Goal: Task Accomplishment & Management: Use online tool/utility

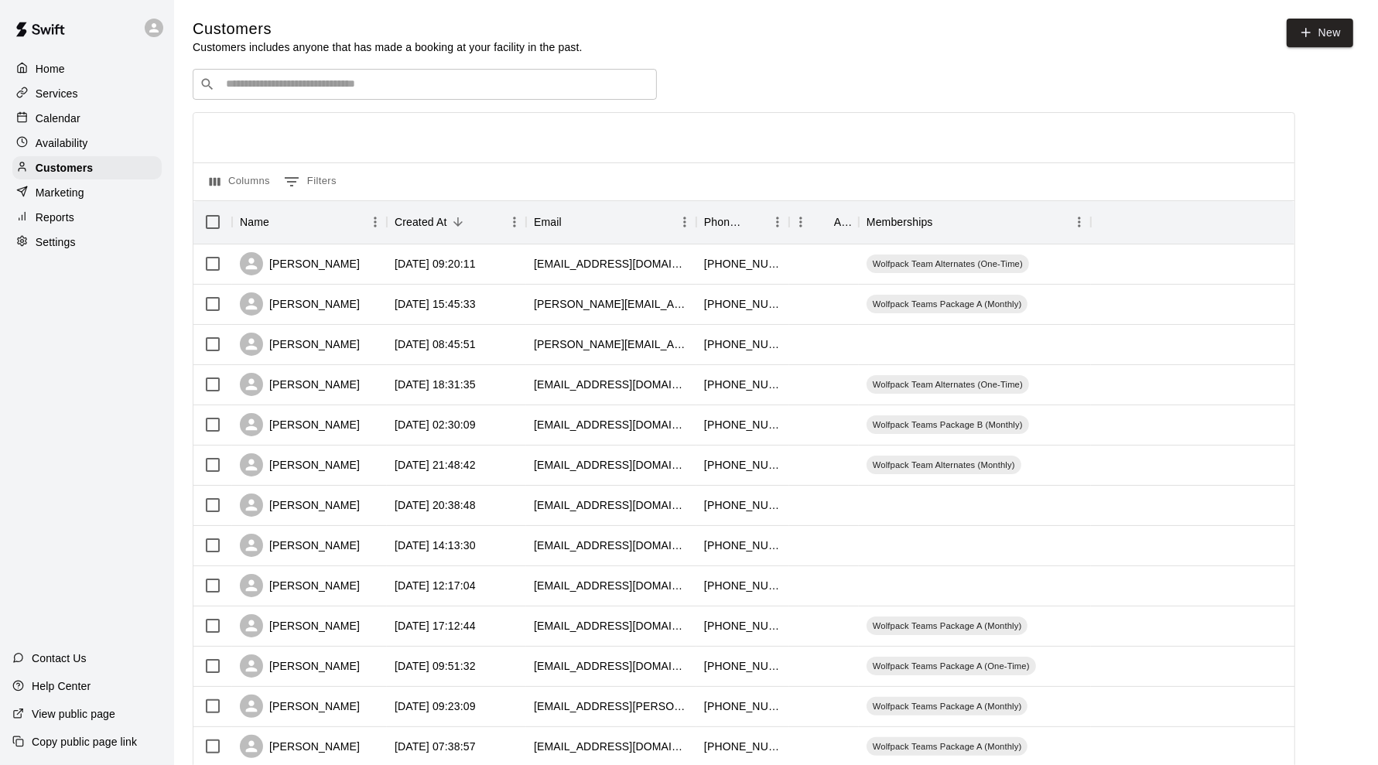
click at [77, 173] on p "Customers" at bounding box center [64, 167] width 57 height 15
click at [405, 85] on input "Search customers by name or email" at bounding box center [435, 84] width 429 height 15
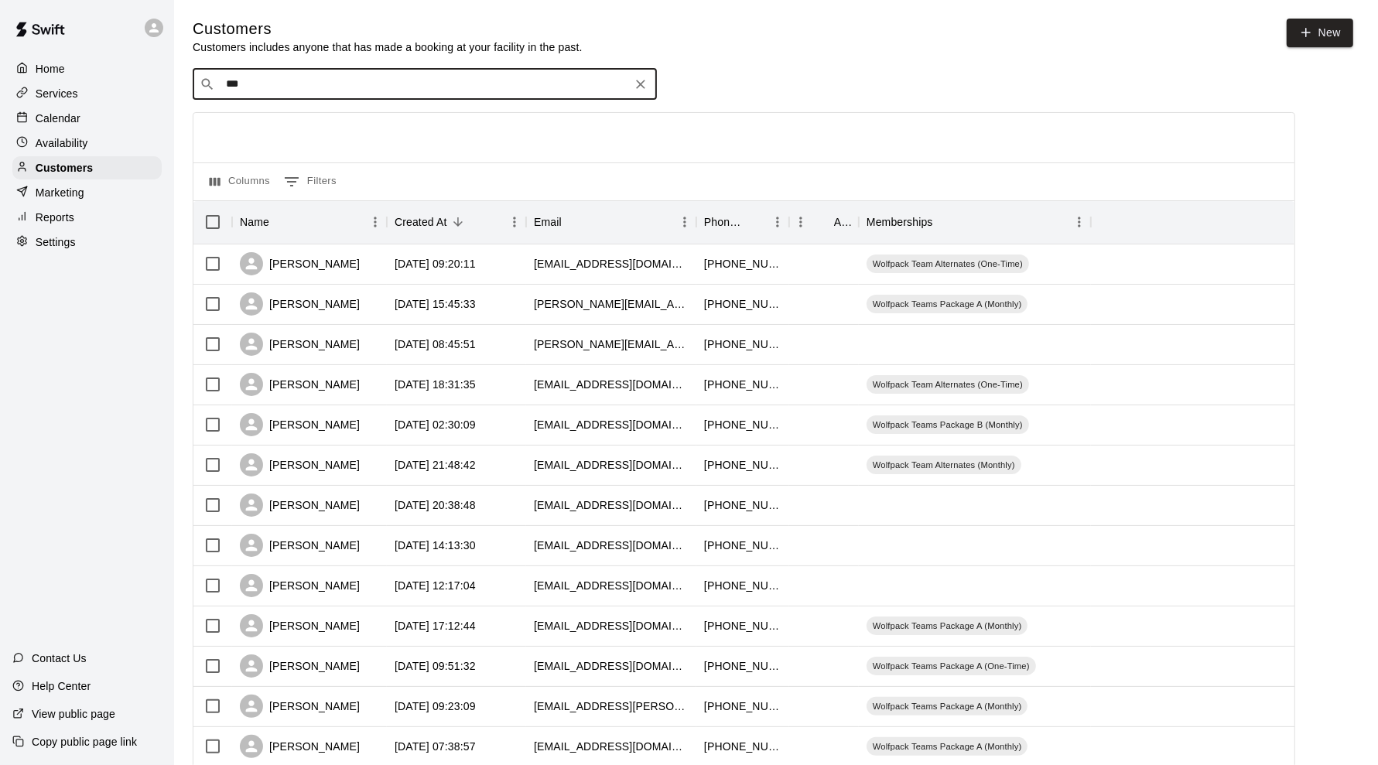
type input "****"
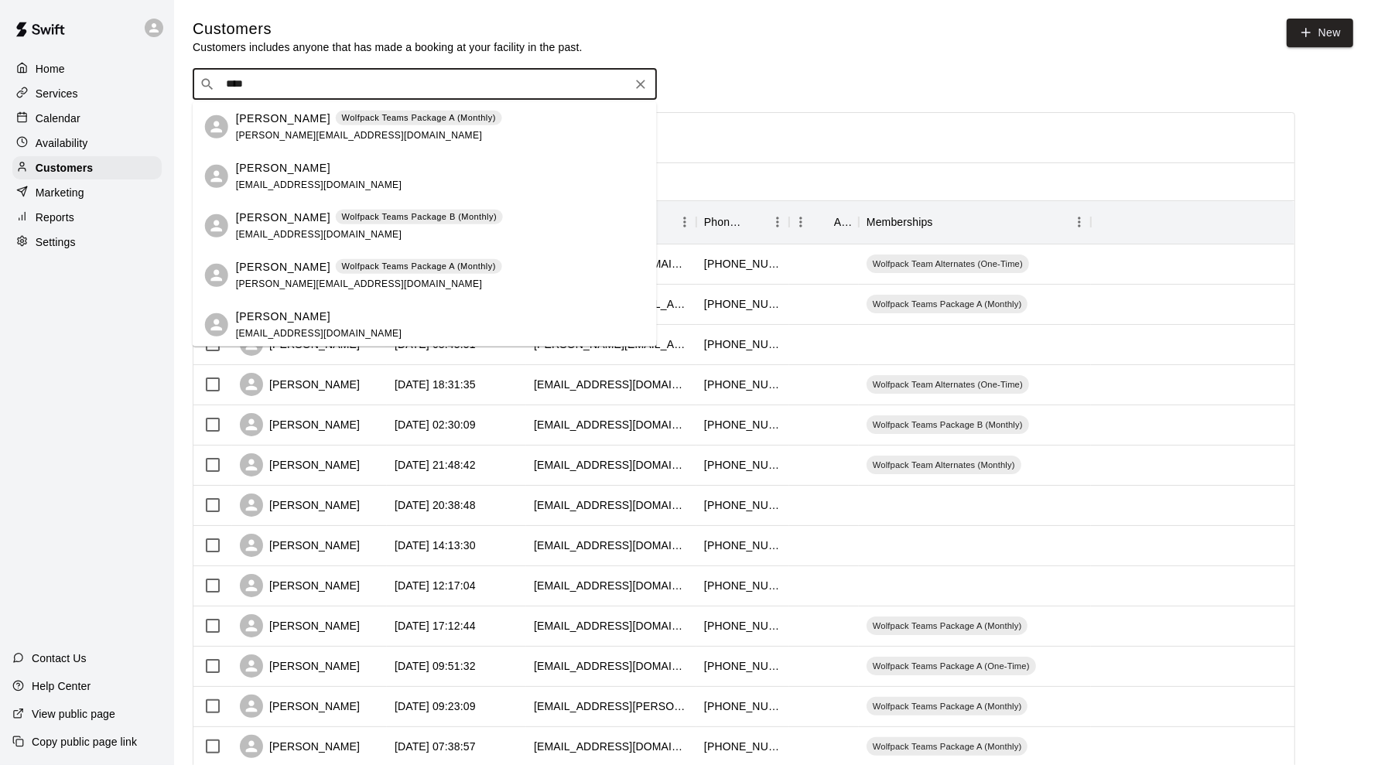
click at [277, 173] on p "[PERSON_NAME]" at bounding box center [283, 167] width 94 height 16
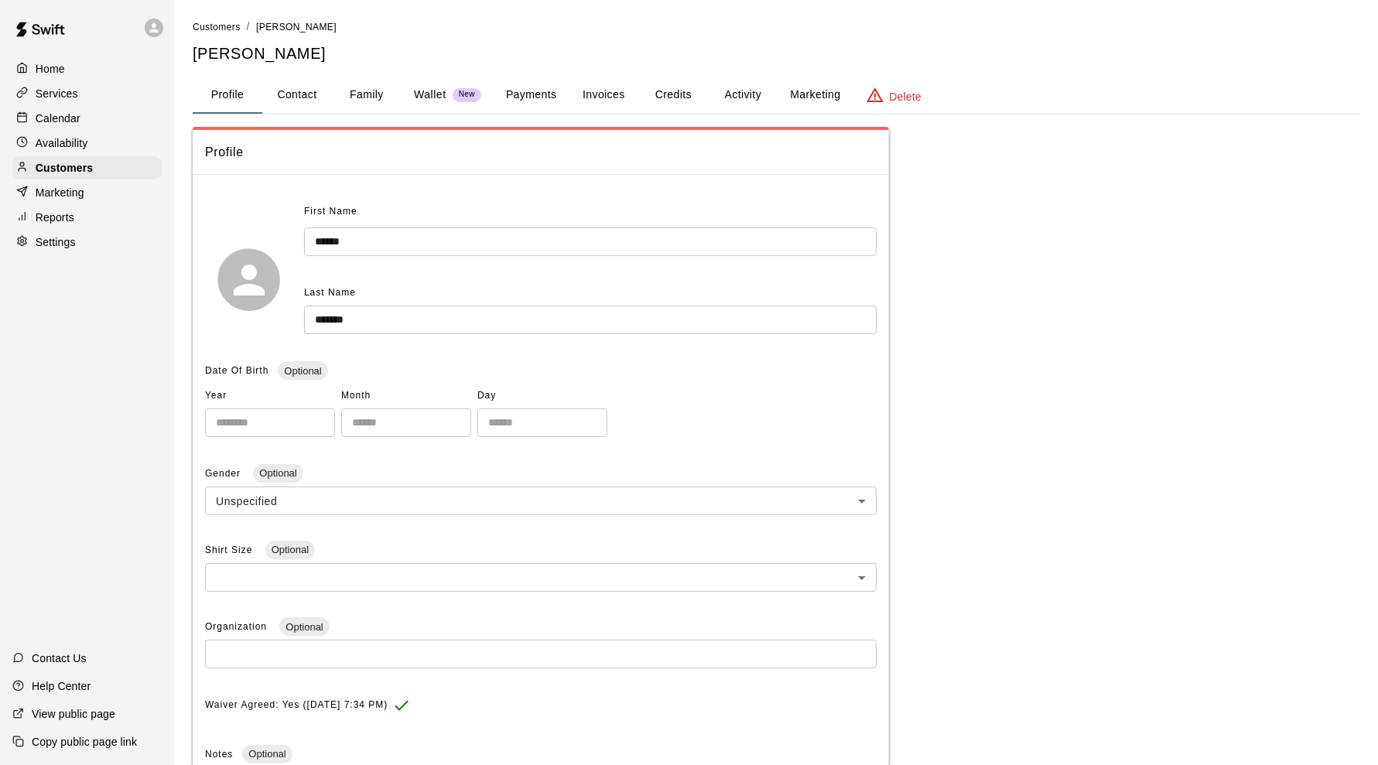
click at [532, 99] on button "Payments" at bounding box center [531, 95] width 75 height 37
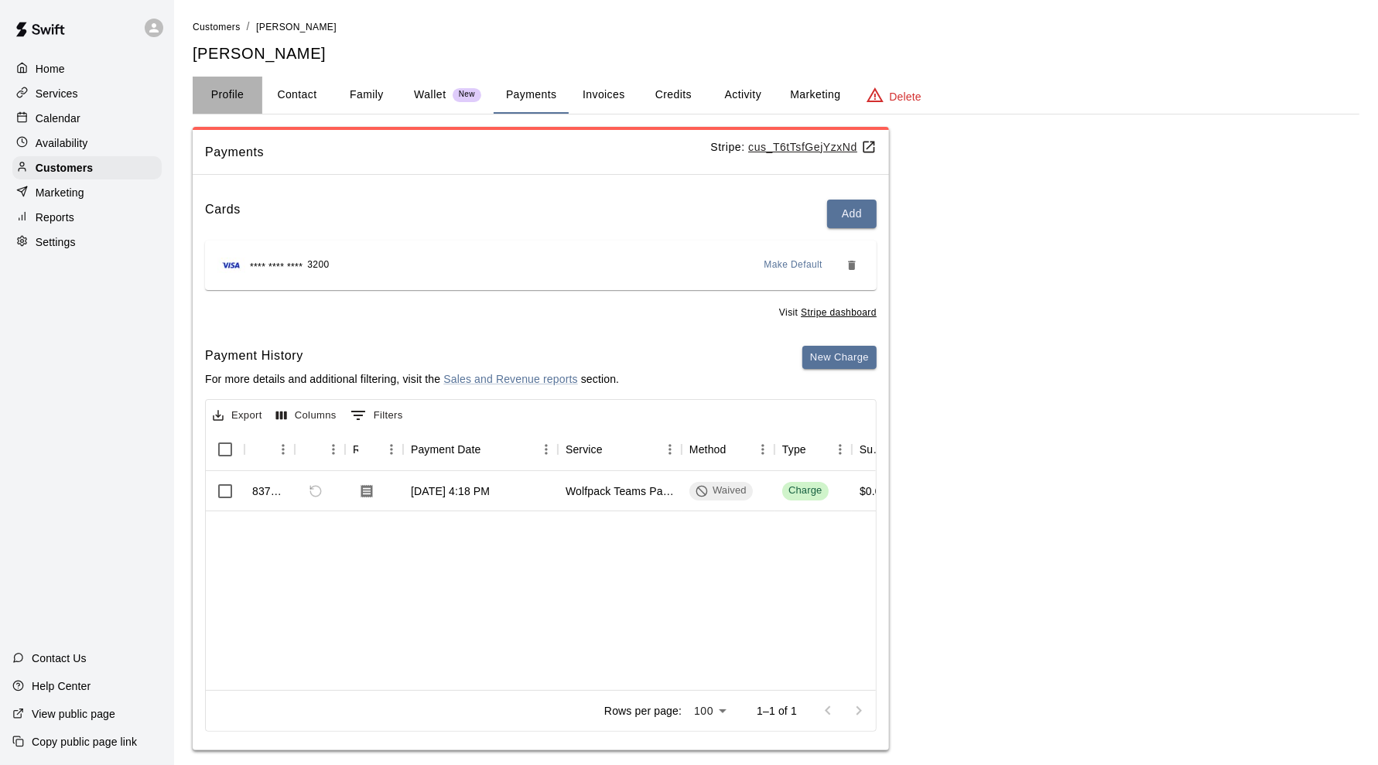
click at [244, 94] on button "Profile" at bounding box center [228, 95] width 70 height 37
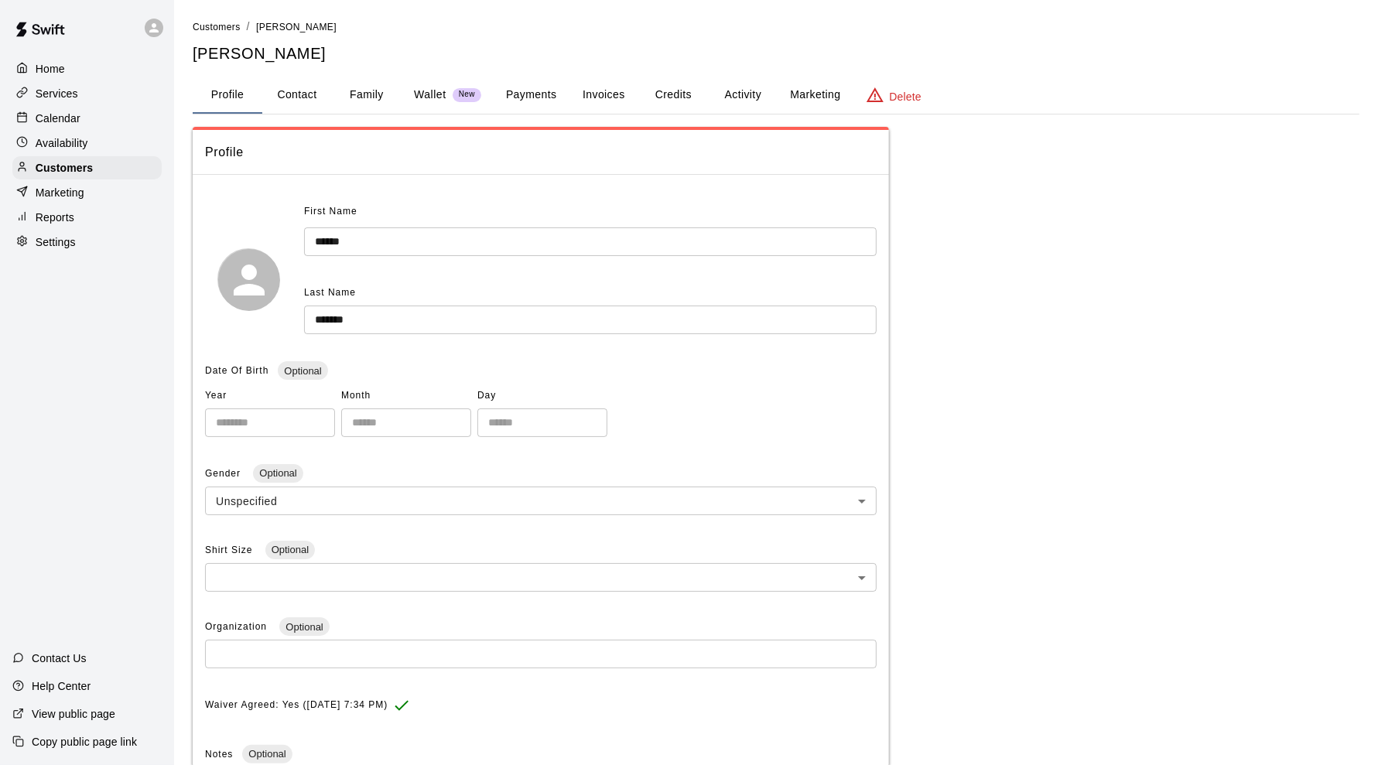
click at [371, 90] on button "Family" at bounding box center [367, 95] width 70 height 37
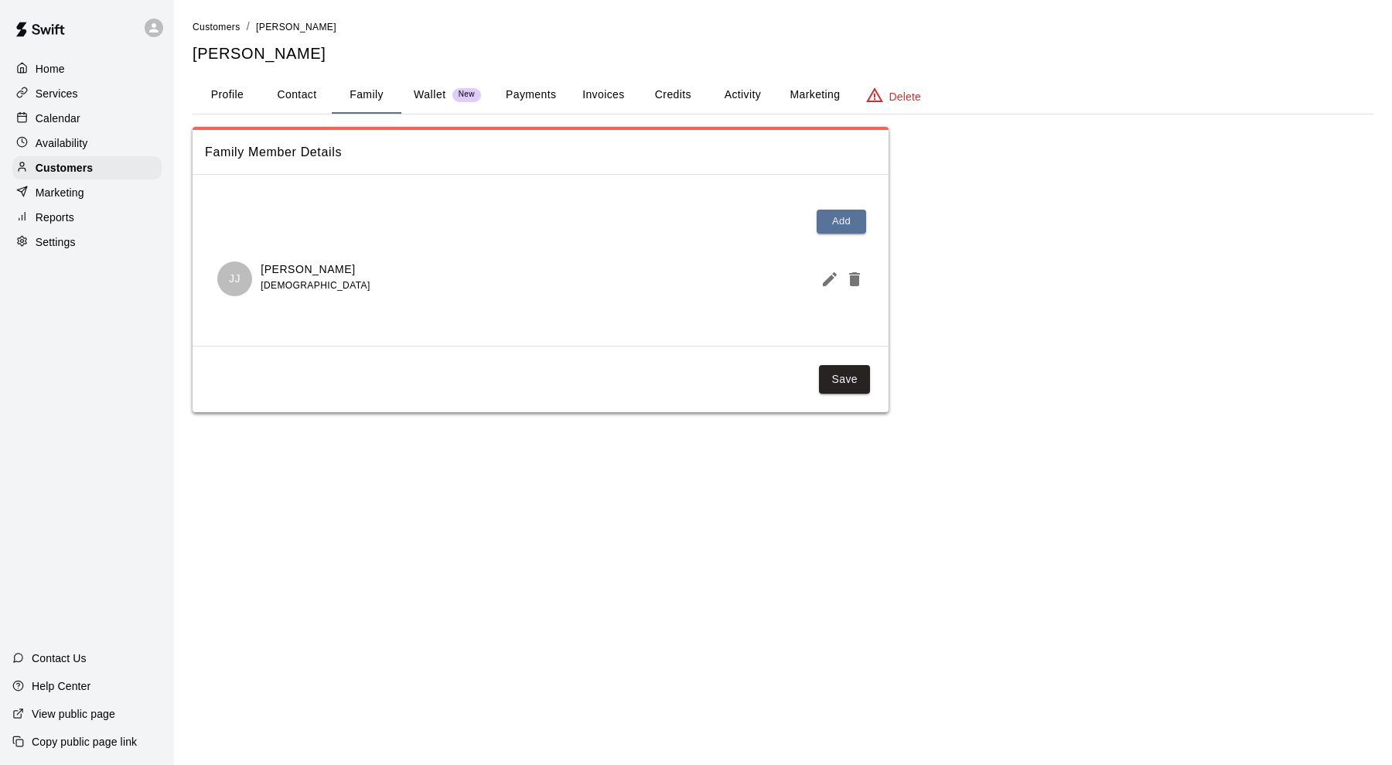
click at [744, 87] on button "Activity" at bounding box center [743, 95] width 70 height 37
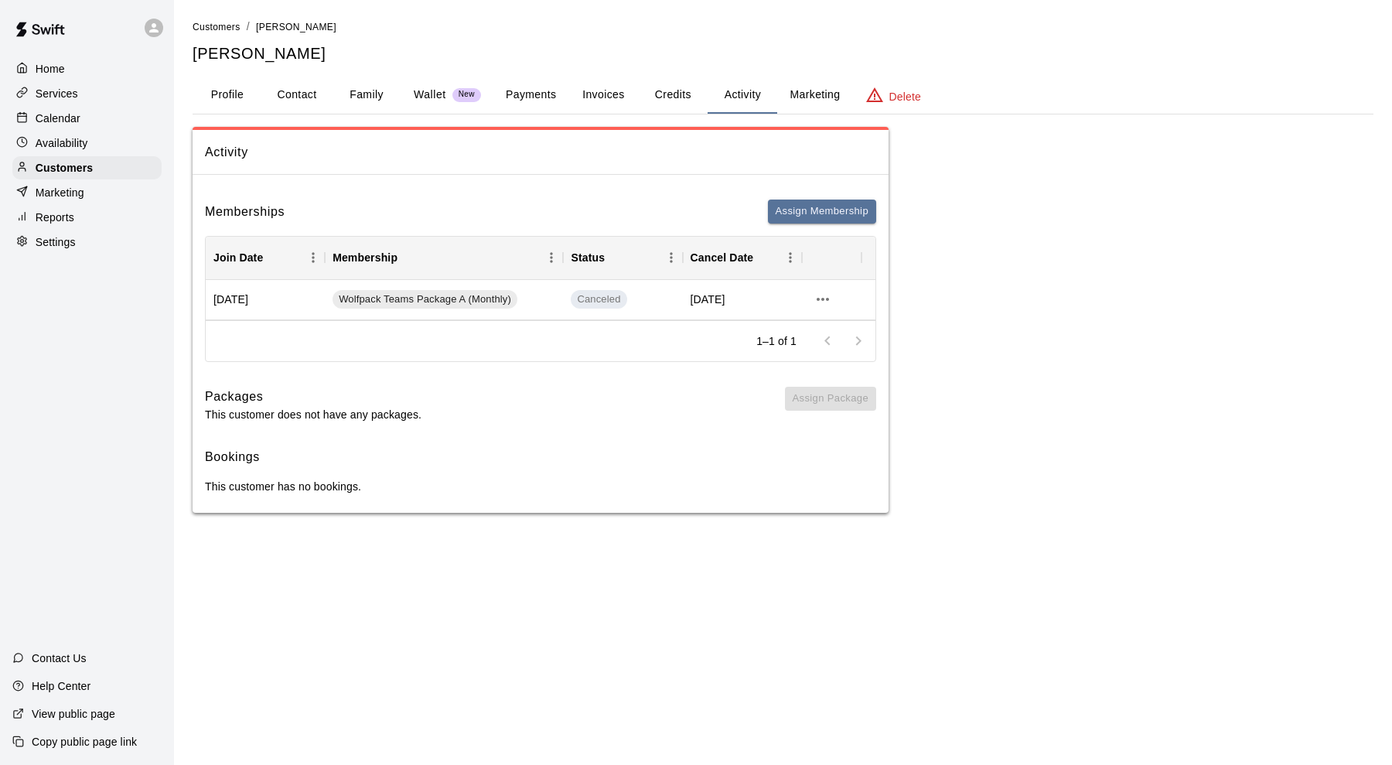
click at [234, 94] on button "Profile" at bounding box center [228, 95] width 70 height 37
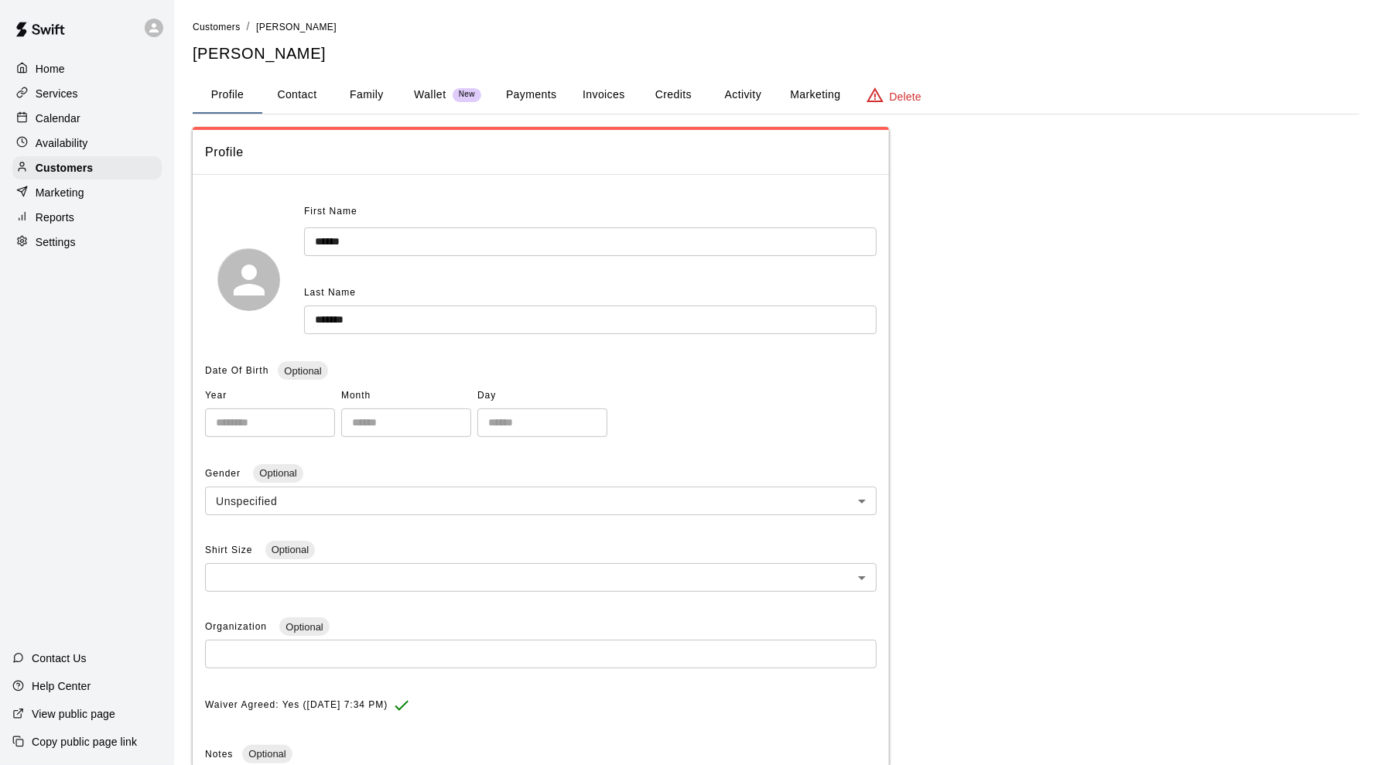
click at [306, 93] on button "Contact" at bounding box center [297, 95] width 70 height 37
select select "**"
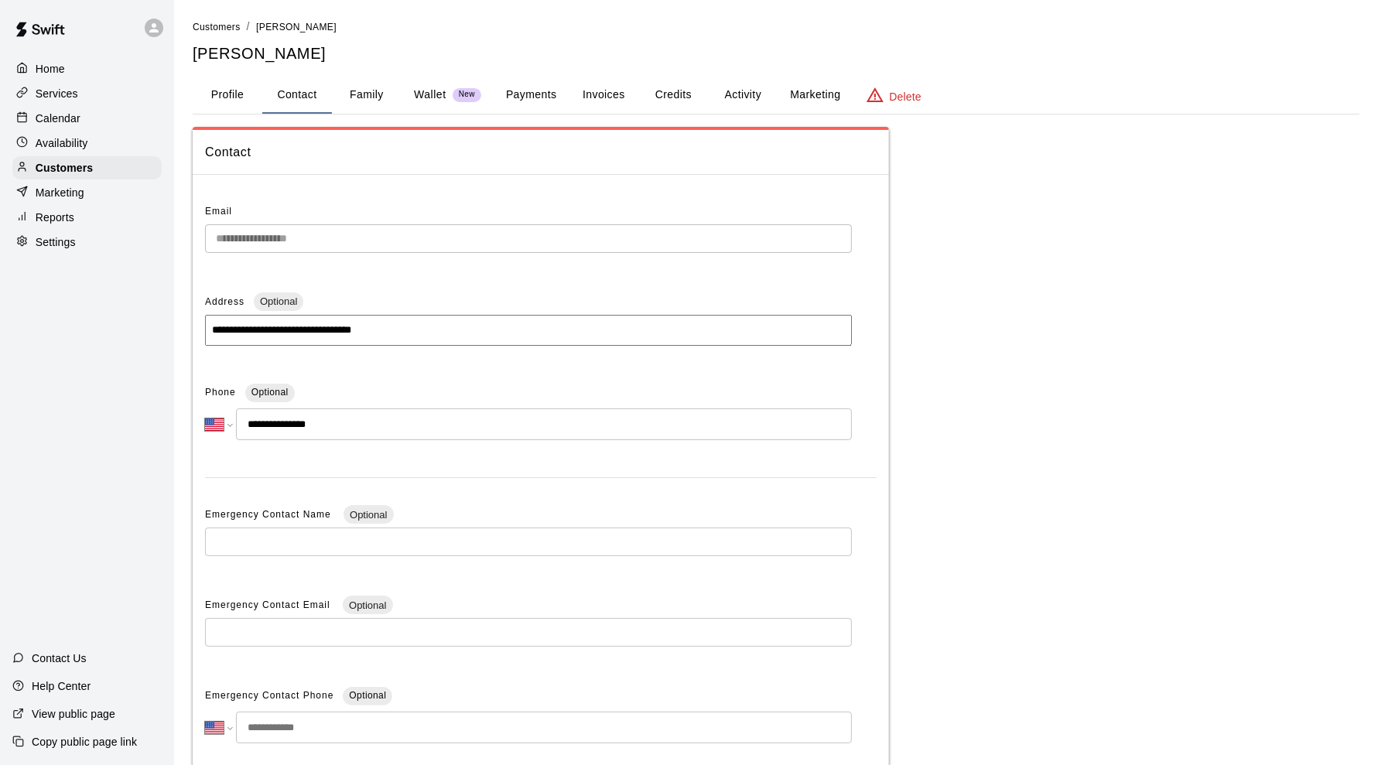
click at [384, 90] on button "Family" at bounding box center [367, 95] width 70 height 37
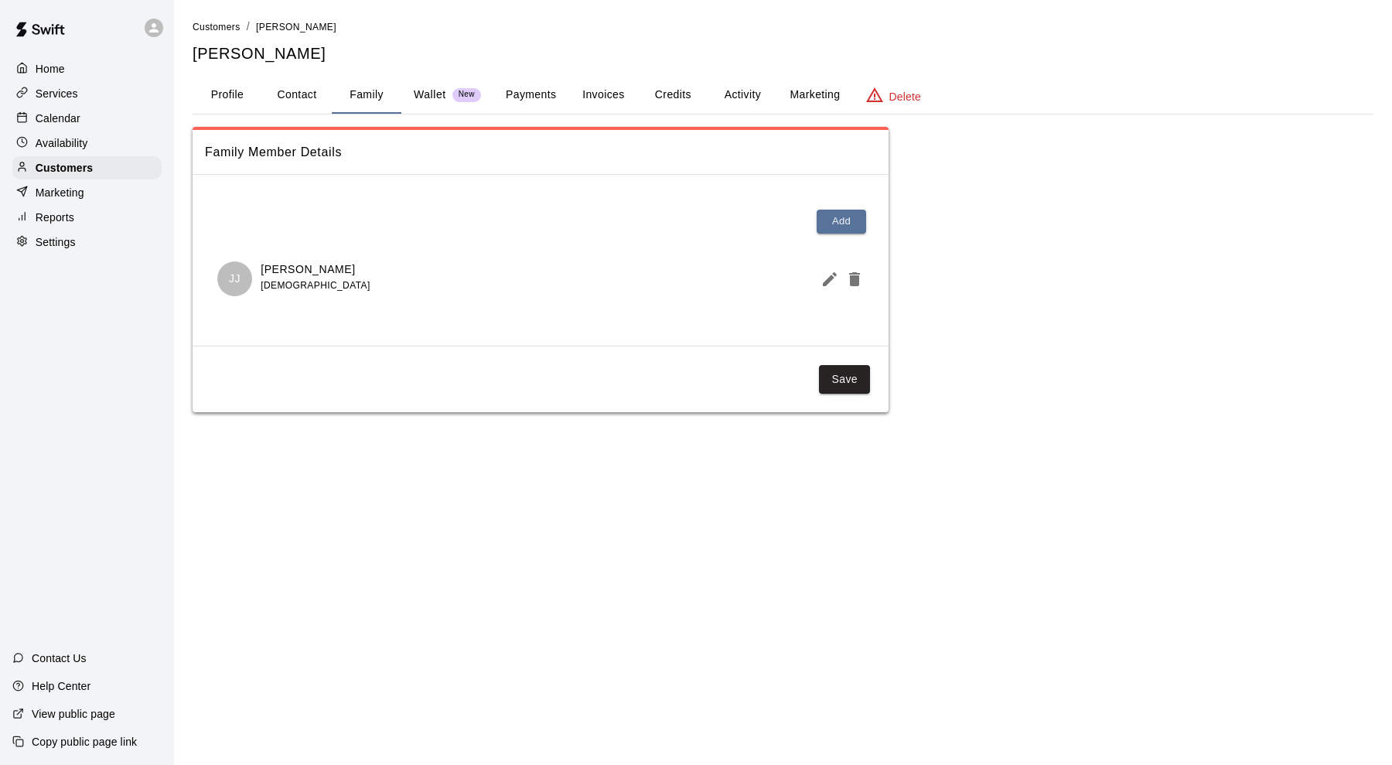
click at [530, 93] on button "Payments" at bounding box center [531, 95] width 75 height 37
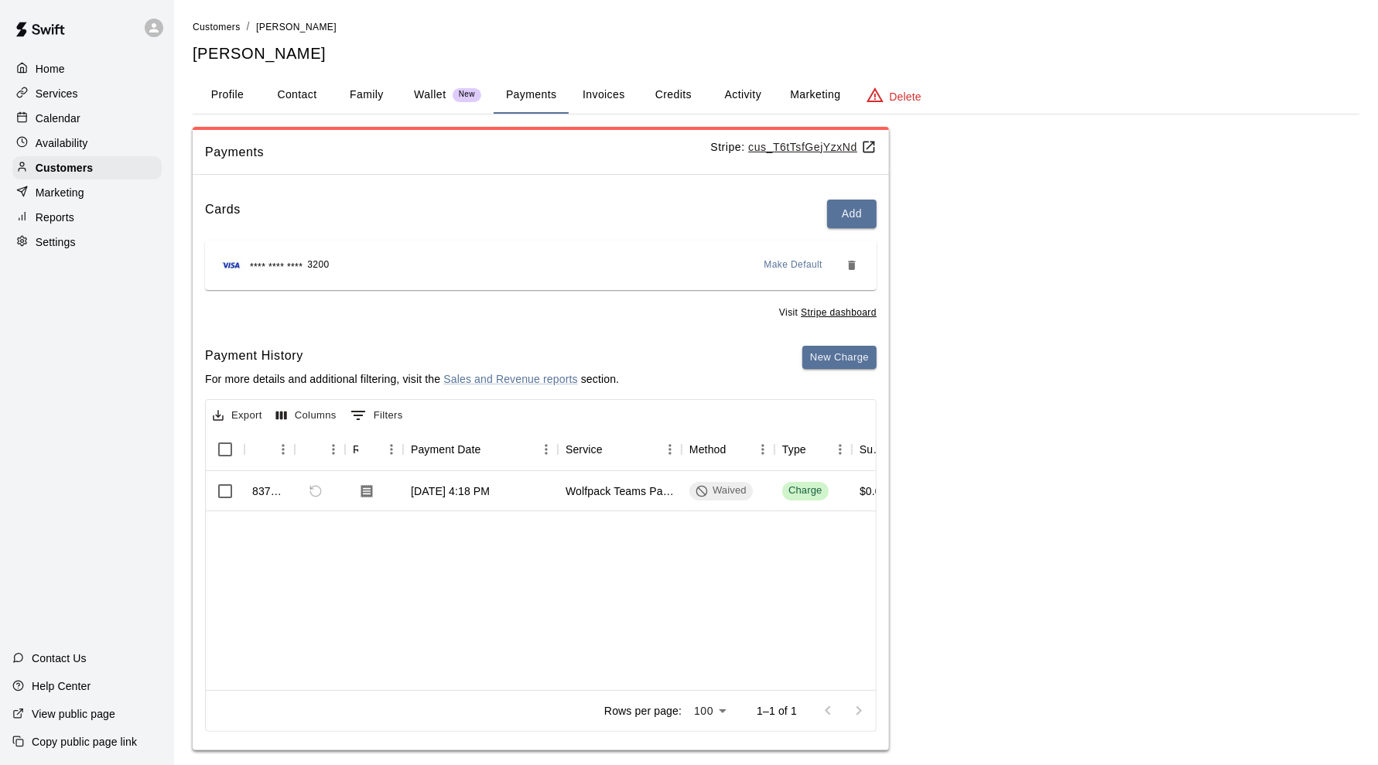
click at [593, 90] on button "Invoices" at bounding box center [604, 95] width 70 height 37
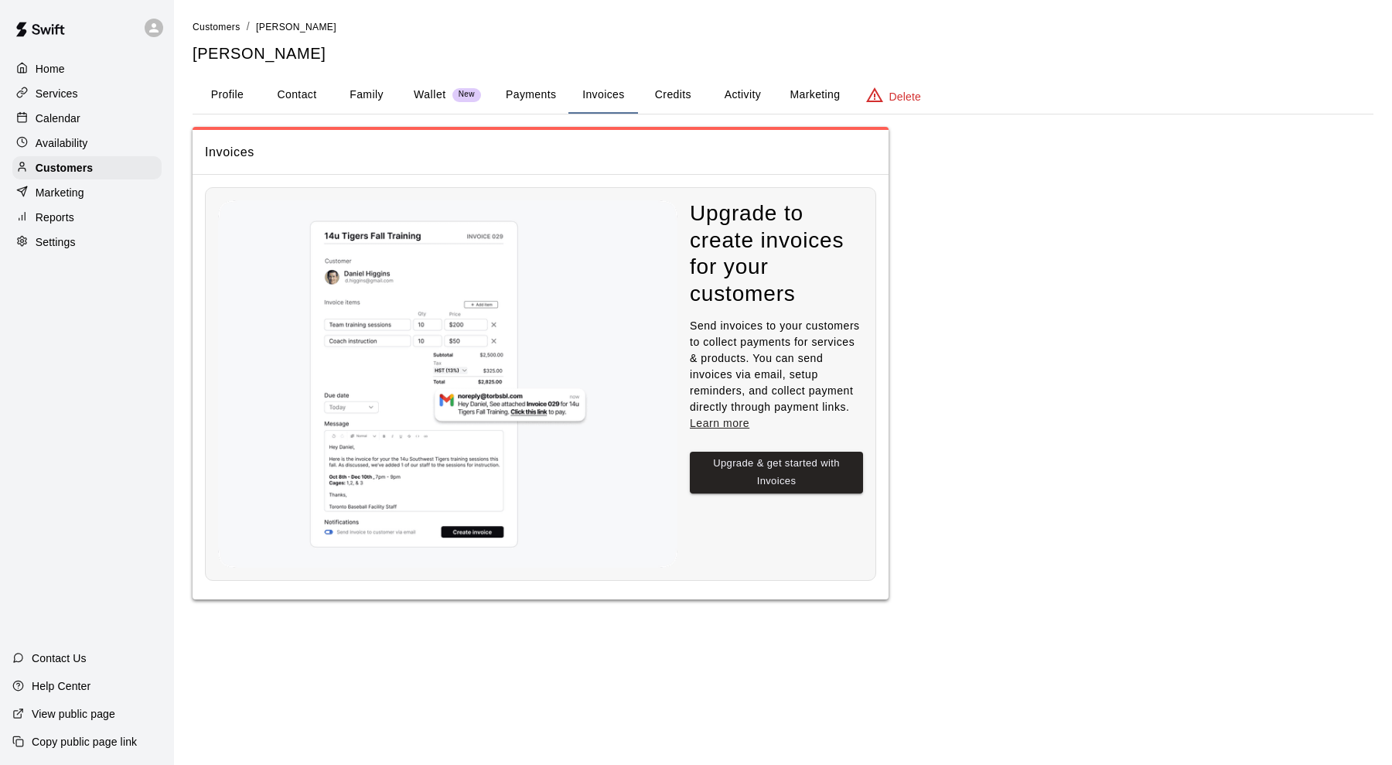
click at [688, 99] on button "Credits" at bounding box center [673, 95] width 70 height 37
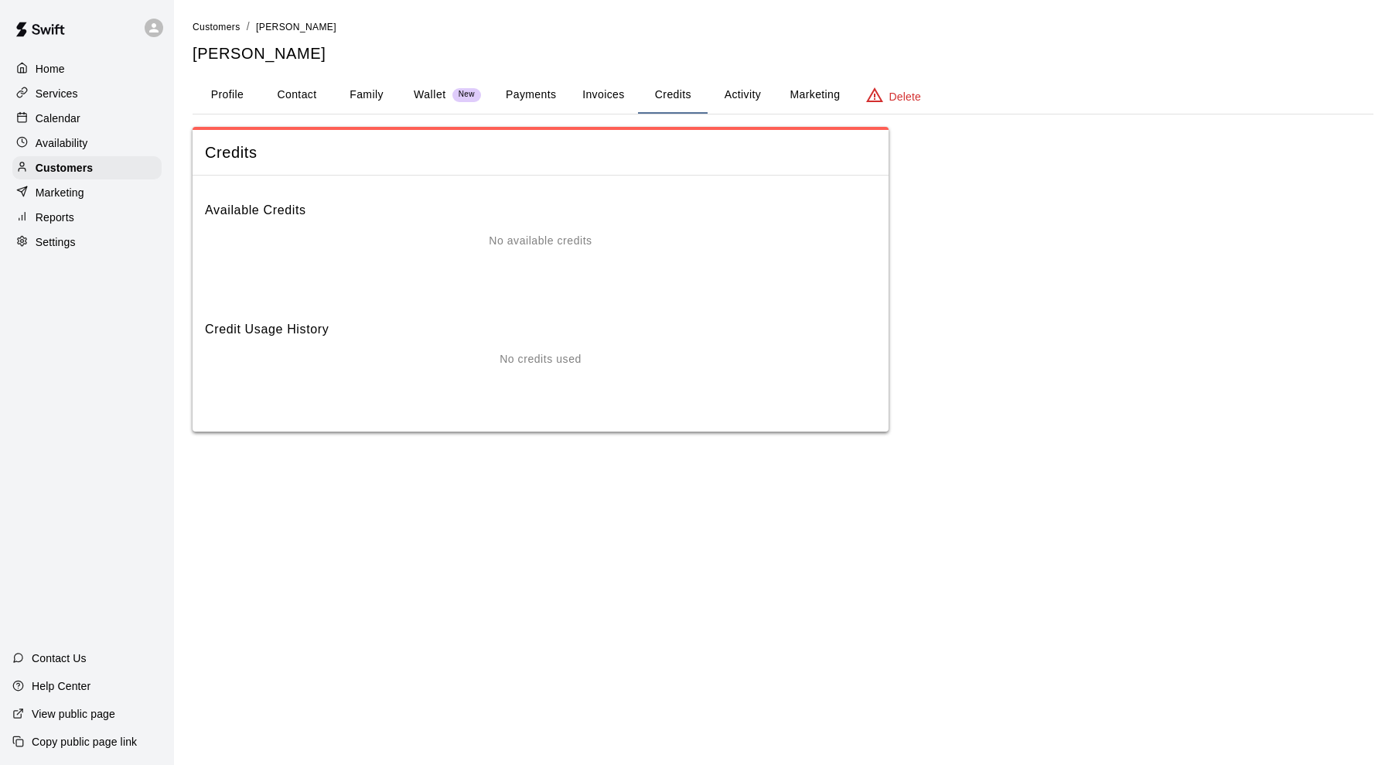
click at [741, 91] on button "Activity" at bounding box center [743, 95] width 70 height 37
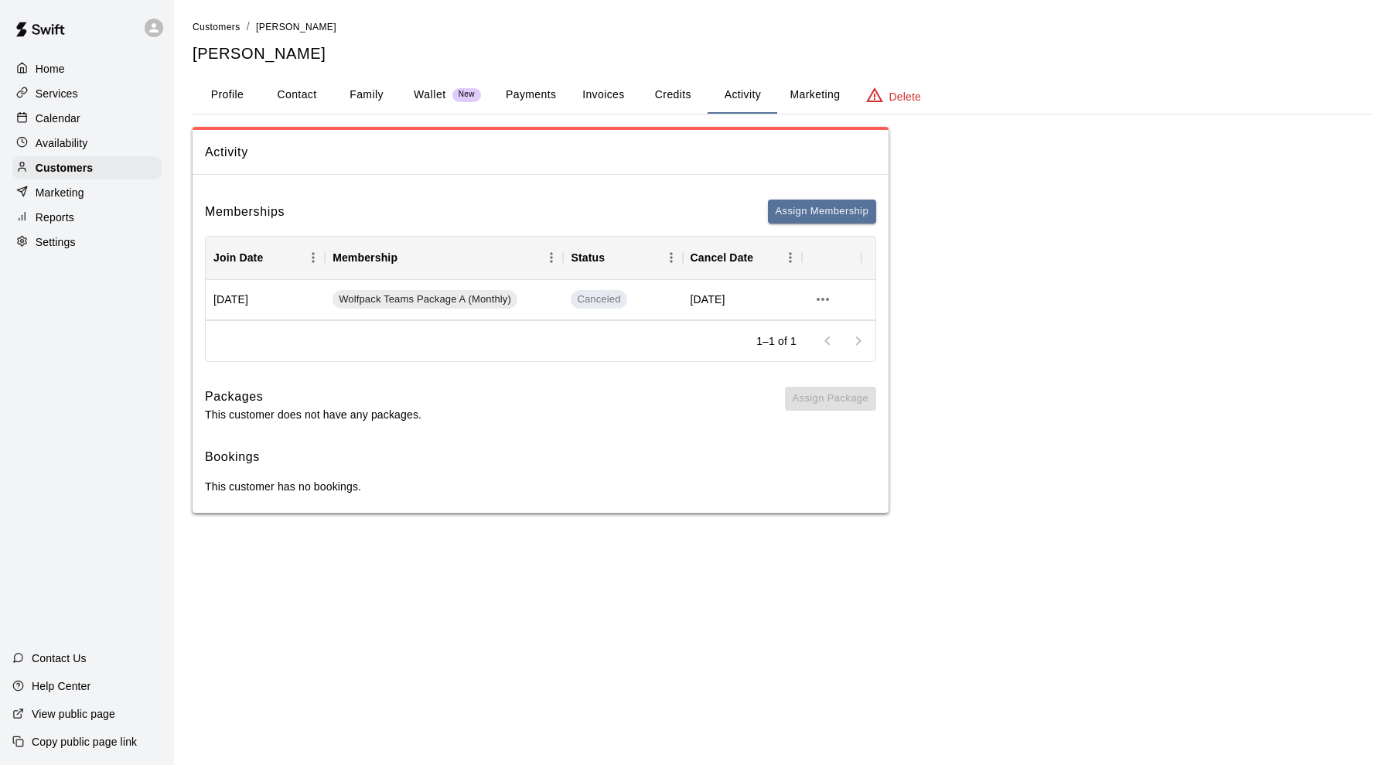
click at [526, 86] on button "Payments" at bounding box center [531, 95] width 75 height 37
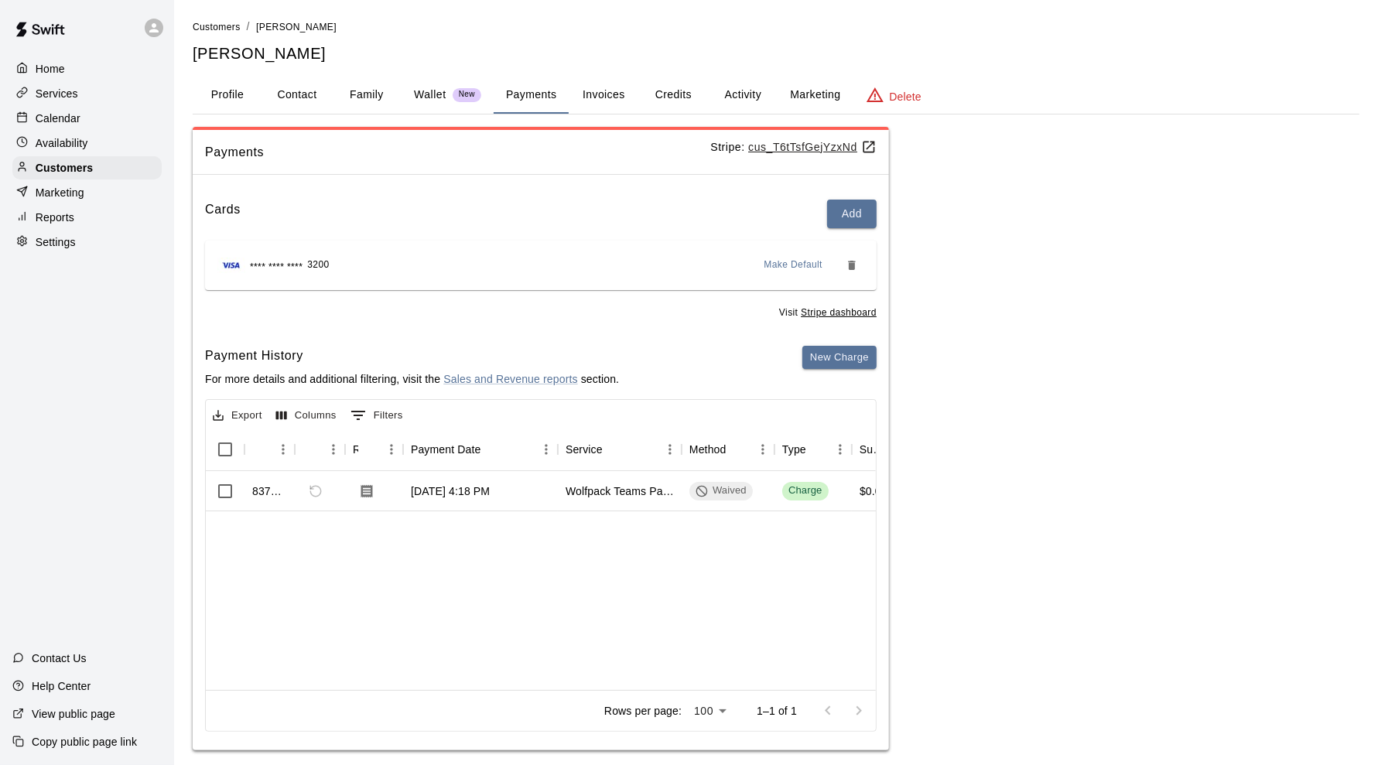
click at [313, 660] on div "837053 Sep 25, 2025, 4:18 PM Wolfpack Teams Package A (Monthly) Waived Charge $…" at bounding box center [1246, 580] width 2081 height 219
click at [313, 659] on div "837053 Sep 25, 2025, 4:18 PM Wolfpack Teams Package A (Monthly) Waived Charge $…" at bounding box center [1246, 580] width 2081 height 219
click at [123, 171] on div "Customers" at bounding box center [86, 167] width 149 height 23
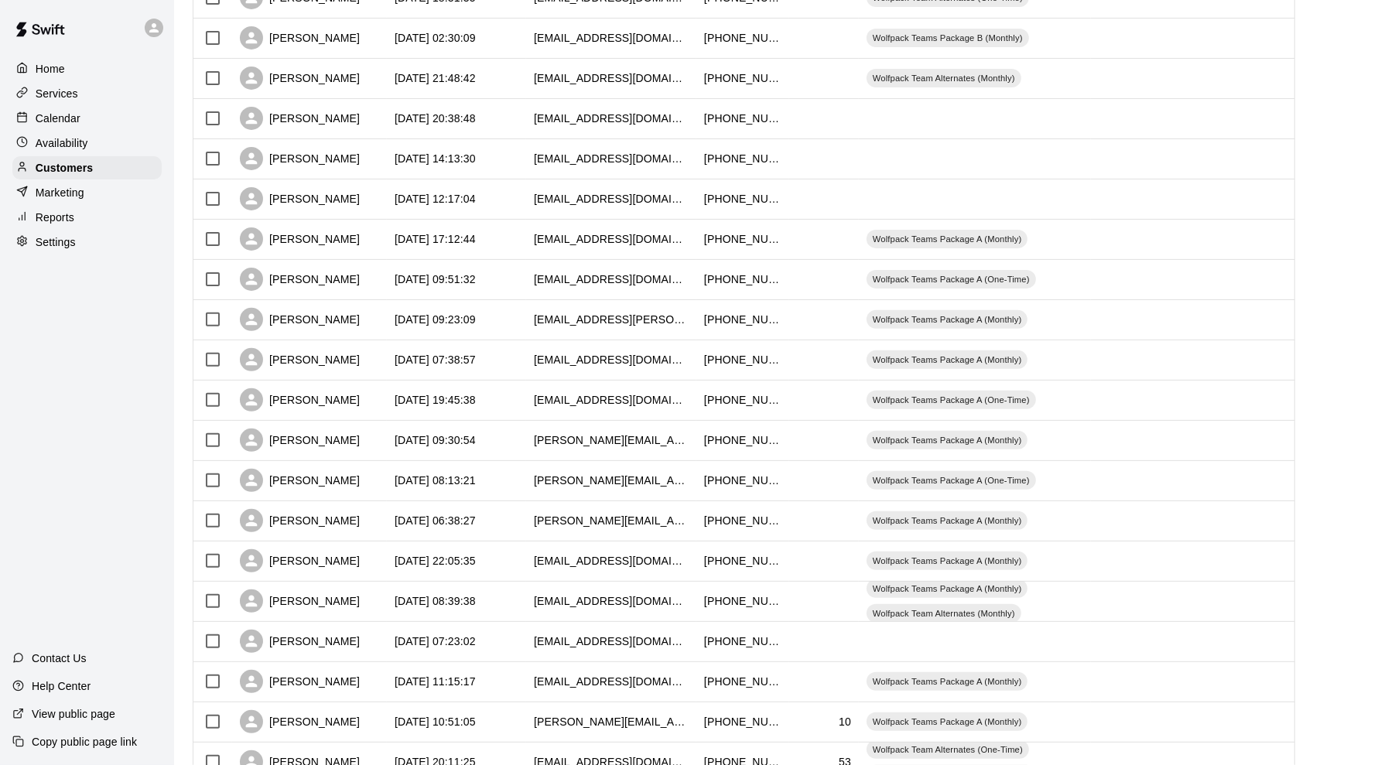
scroll to position [571, 0]
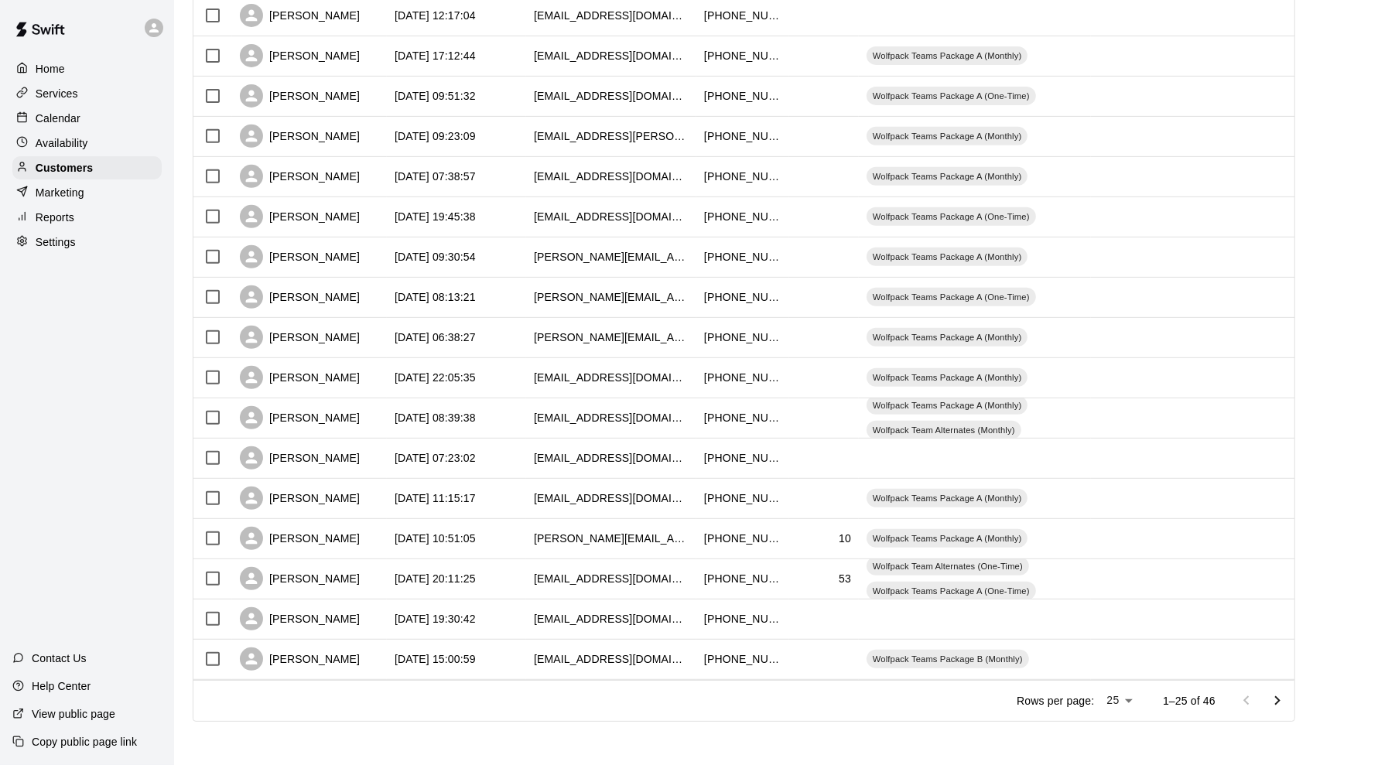
click at [1124, 699] on body "Home Services Calendar Availability Customers Marketing Reports Settings Contac…" at bounding box center [689, 97] width 1378 height 1335
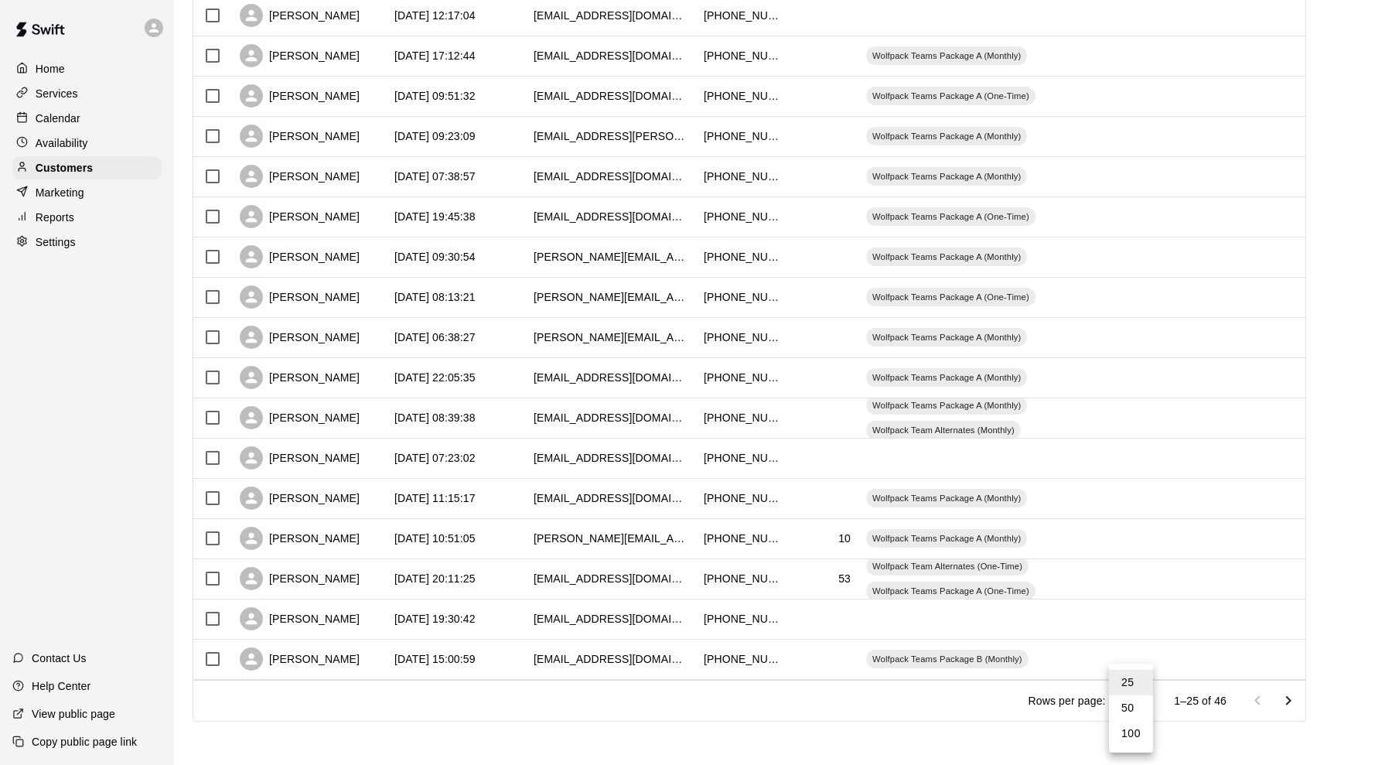
click at [1126, 728] on li "100" at bounding box center [1131, 734] width 44 height 26
type input "***"
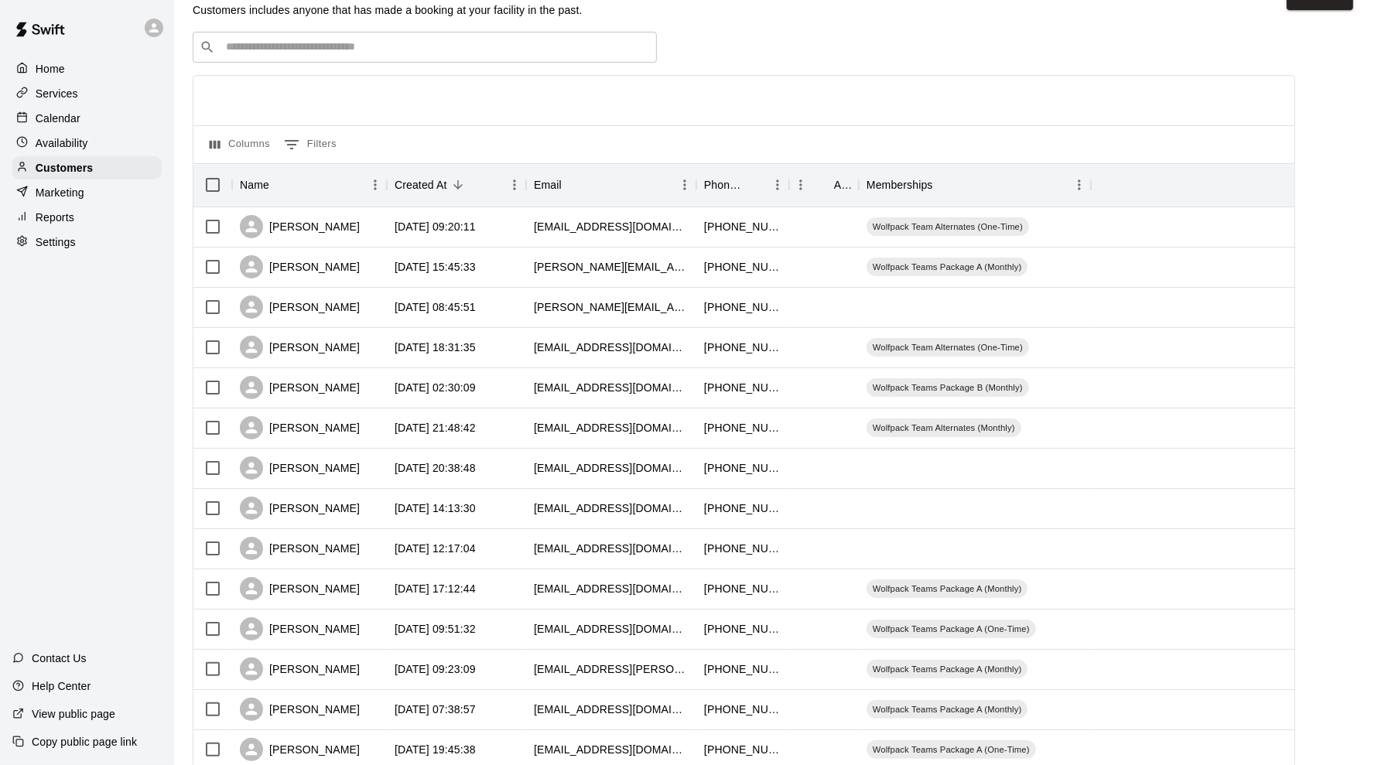
scroll to position [0, 0]
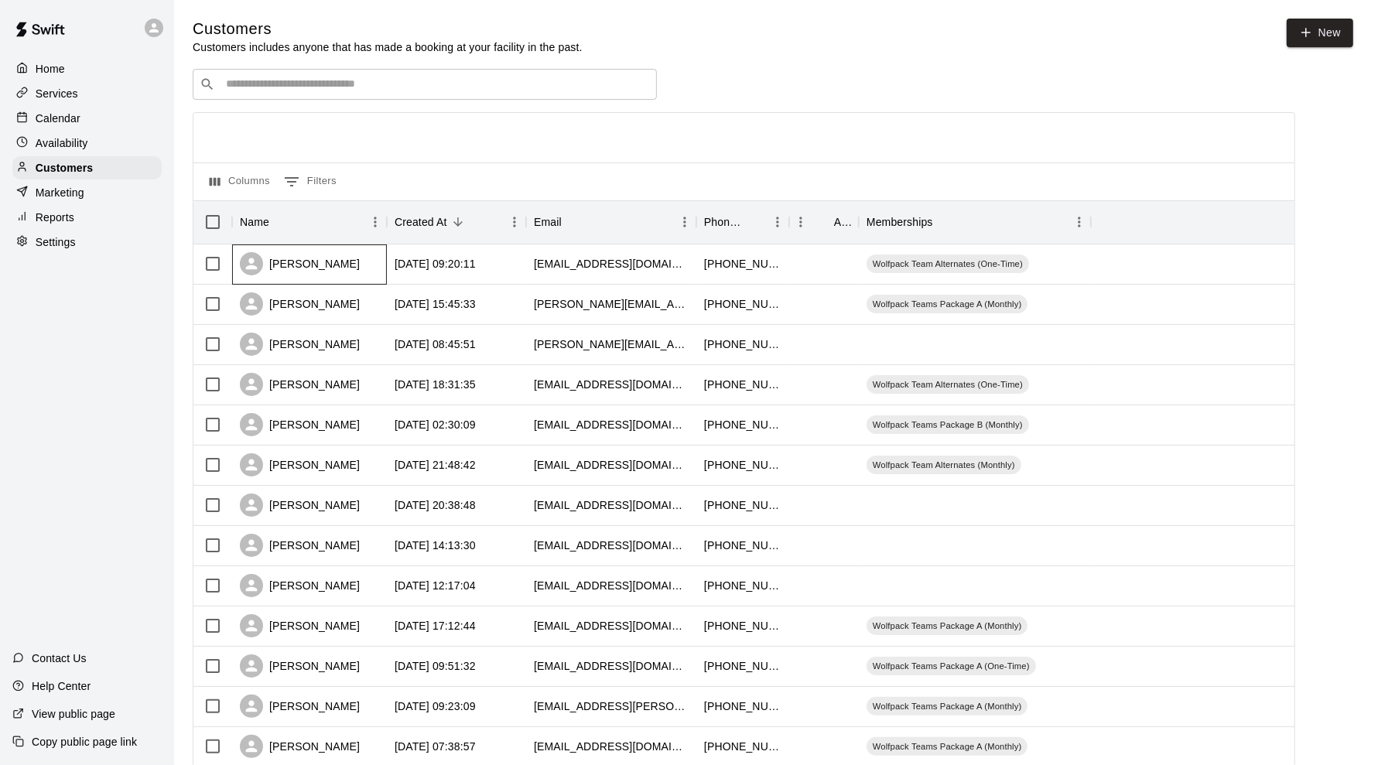
click at [375, 265] on div "[PERSON_NAME]" at bounding box center [309, 264] width 155 height 40
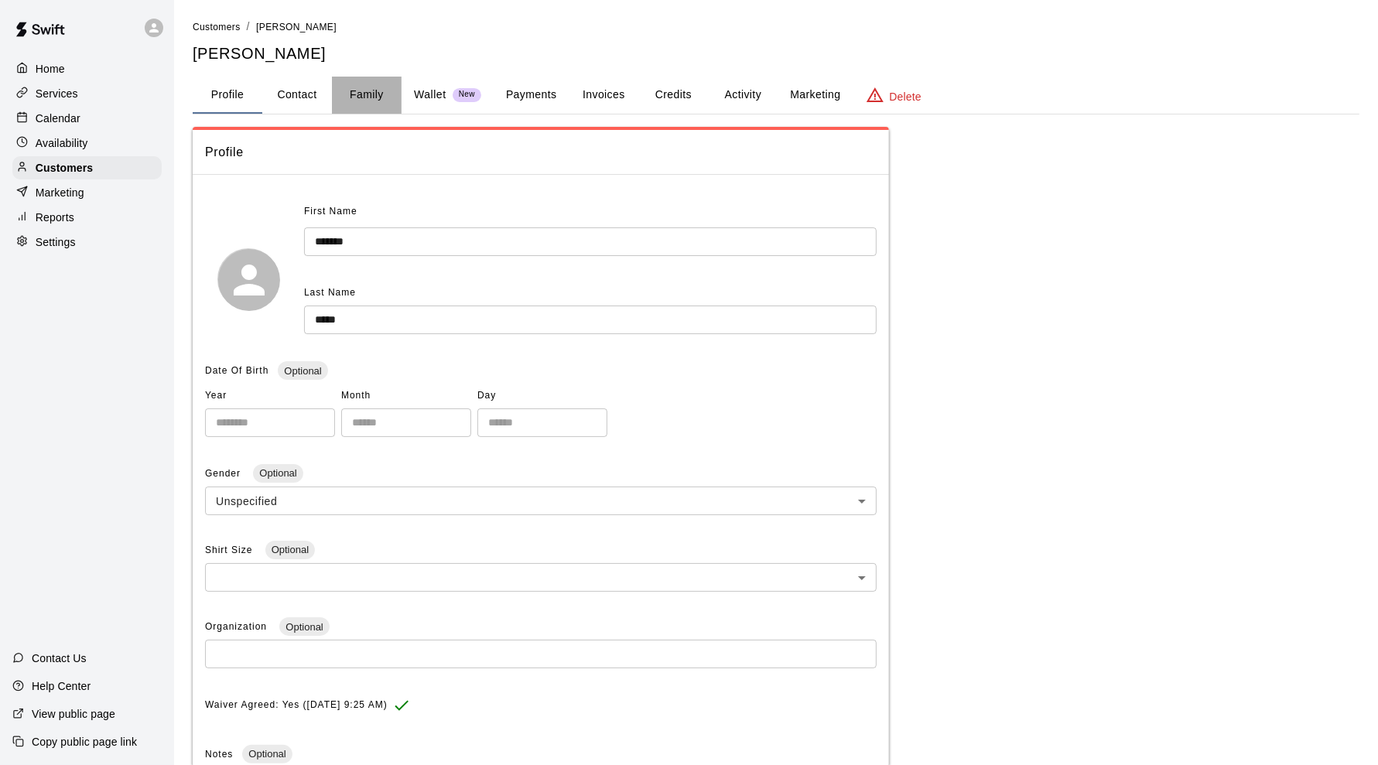
click at [370, 91] on button "Family" at bounding box center [367, 95] width 70 height 37
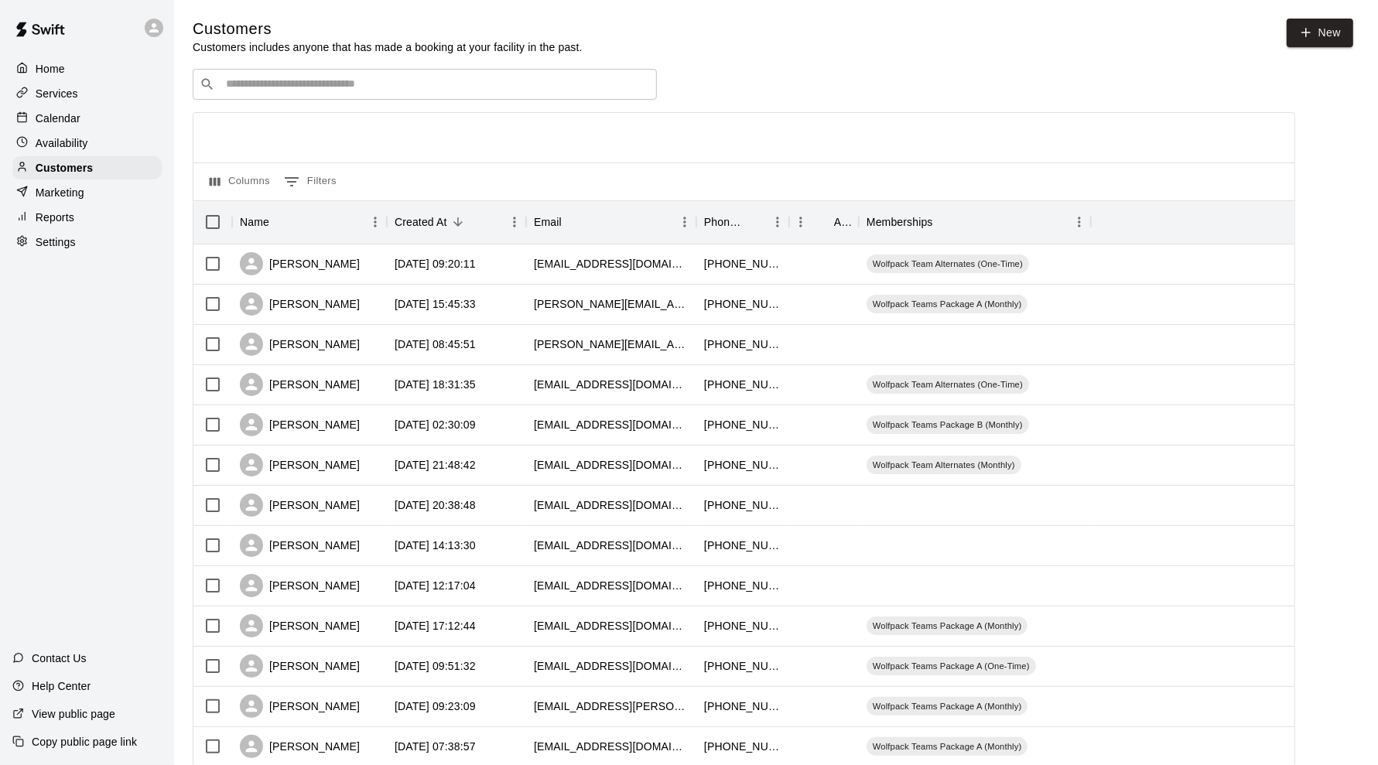
click at [56, 89] on p "Services" at bounding box center [57, 93] width 43 height 15
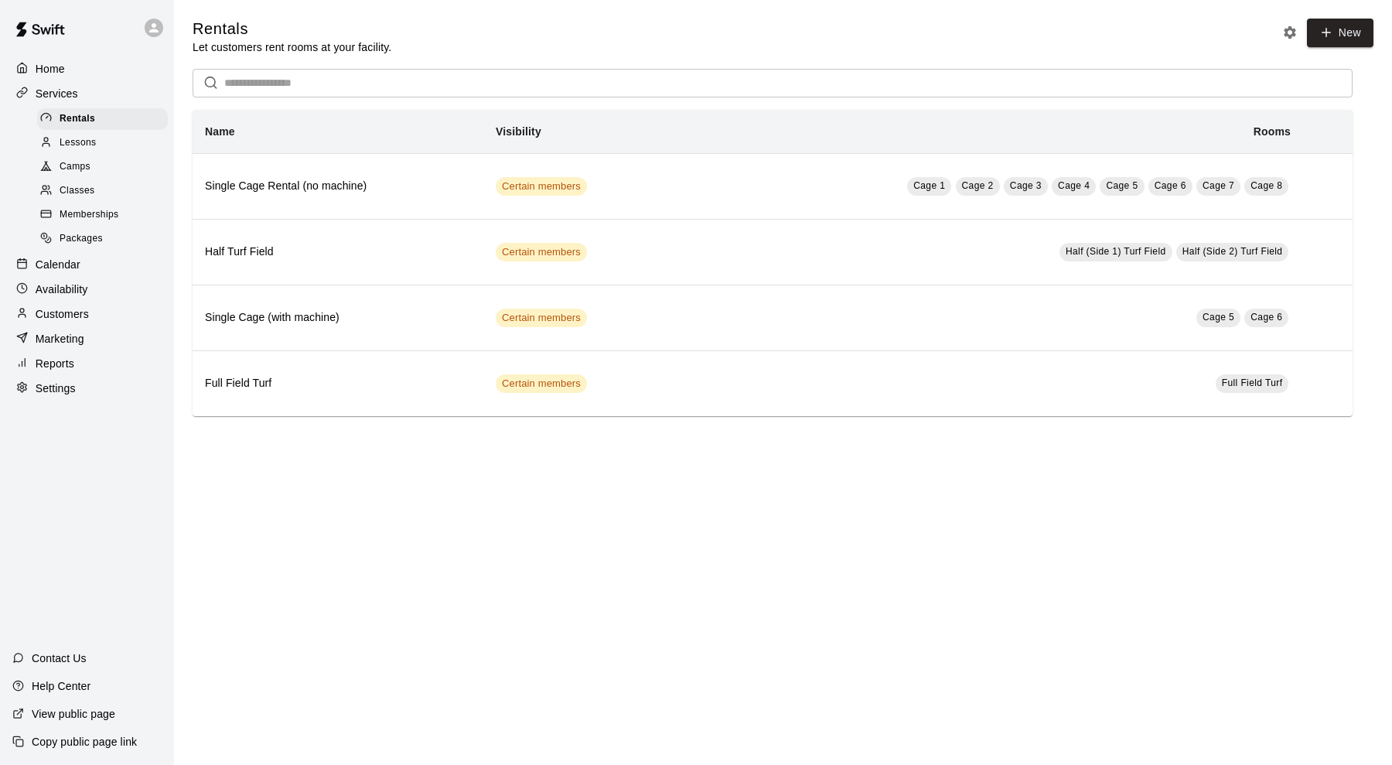
click at [51, 270] on p "Calendar" at bounding box center [58, 264] width 45 height 15
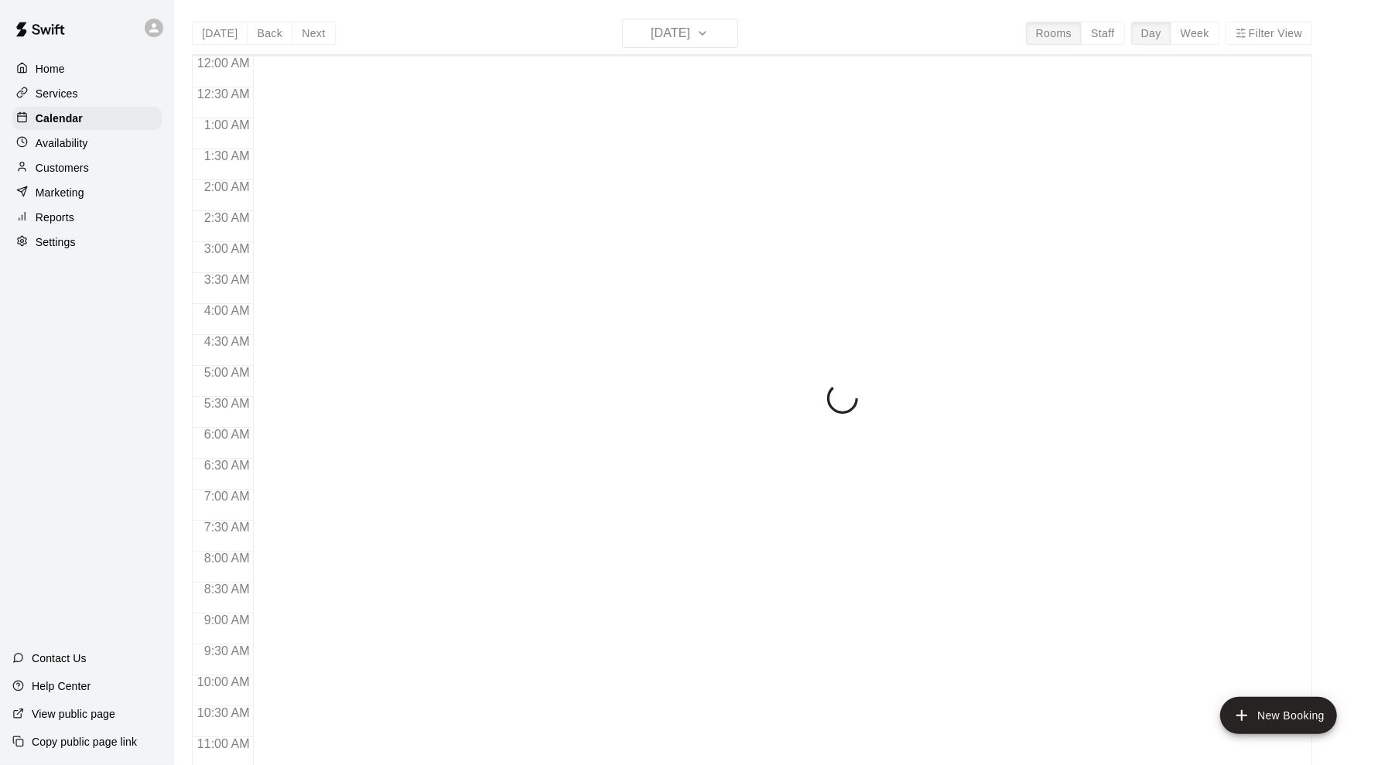
scroll to position [758, 0]
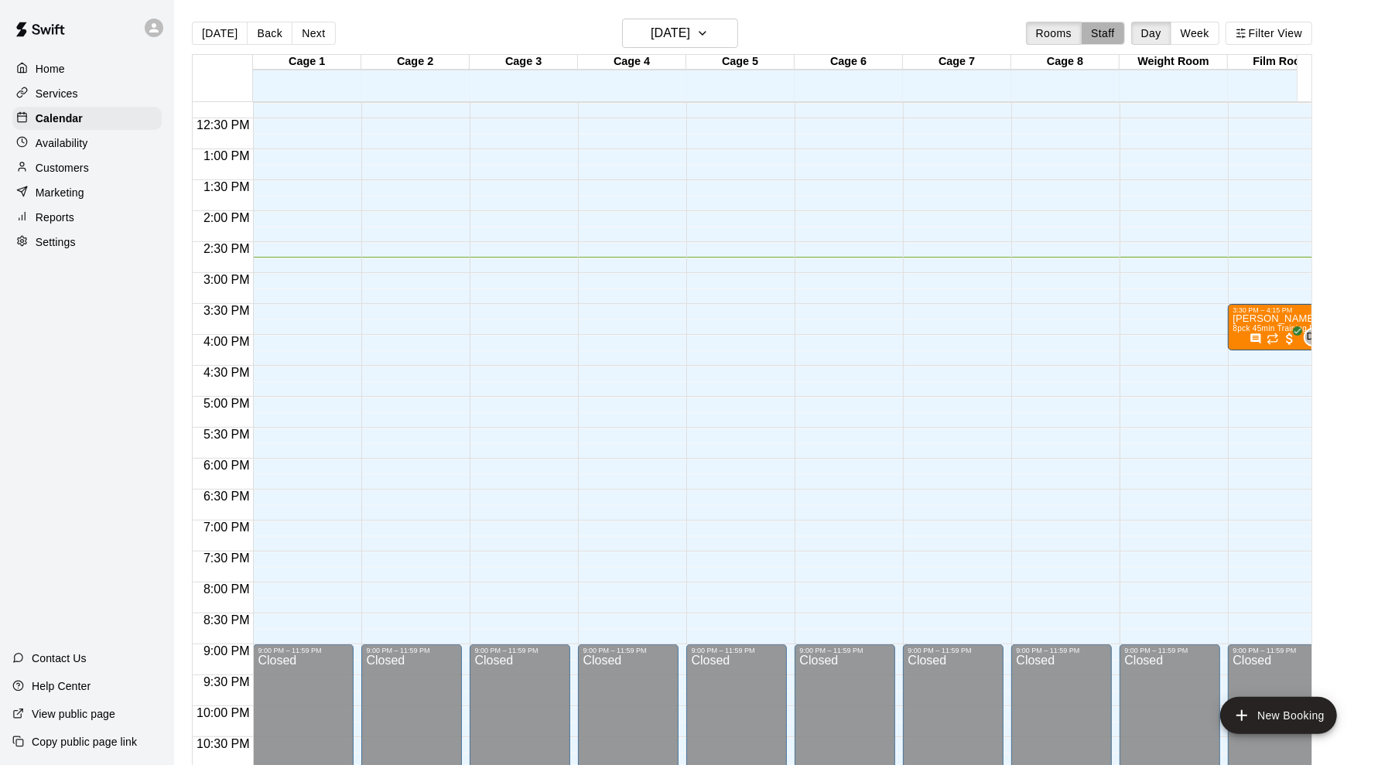
click at [1117, 29] on button "Staff" at bounding box center [1103, 33] width 44 height 23
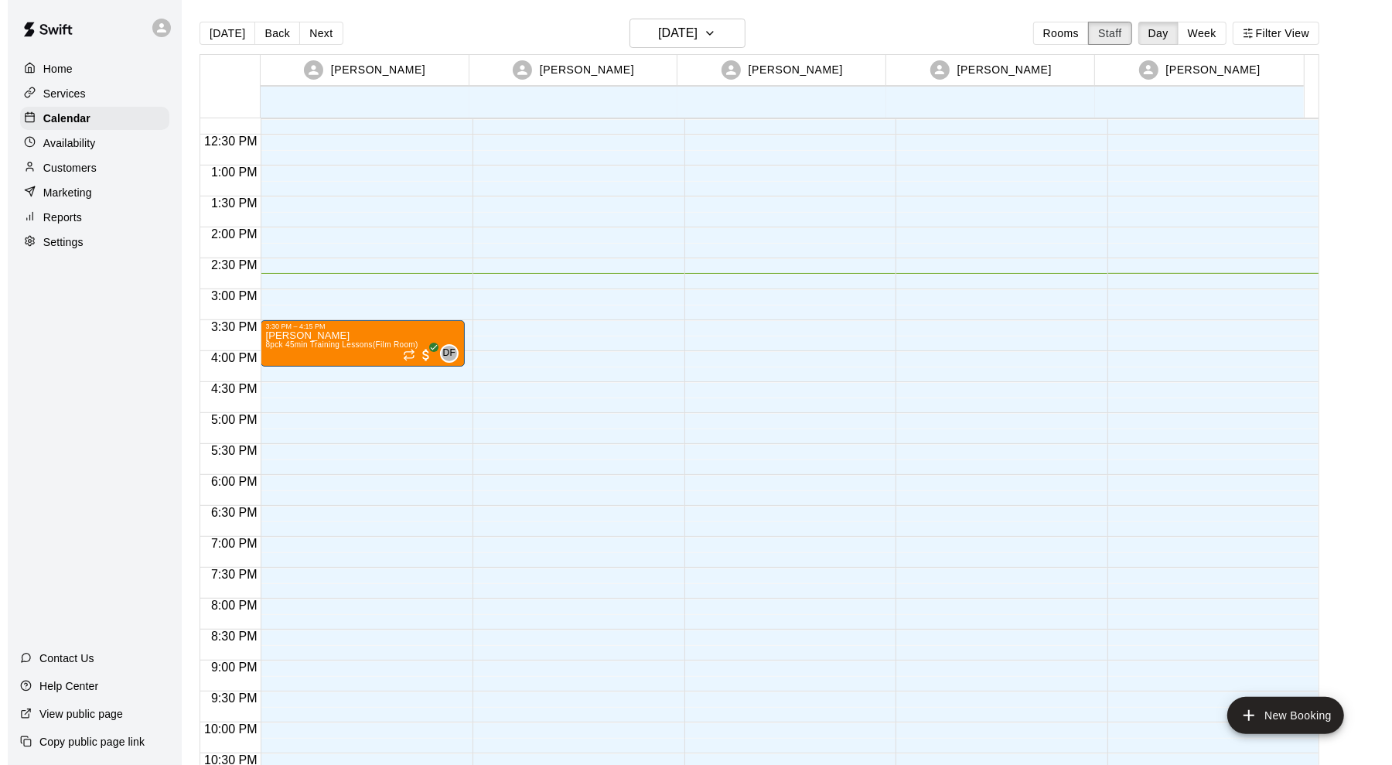
scroll to position [821, 0]
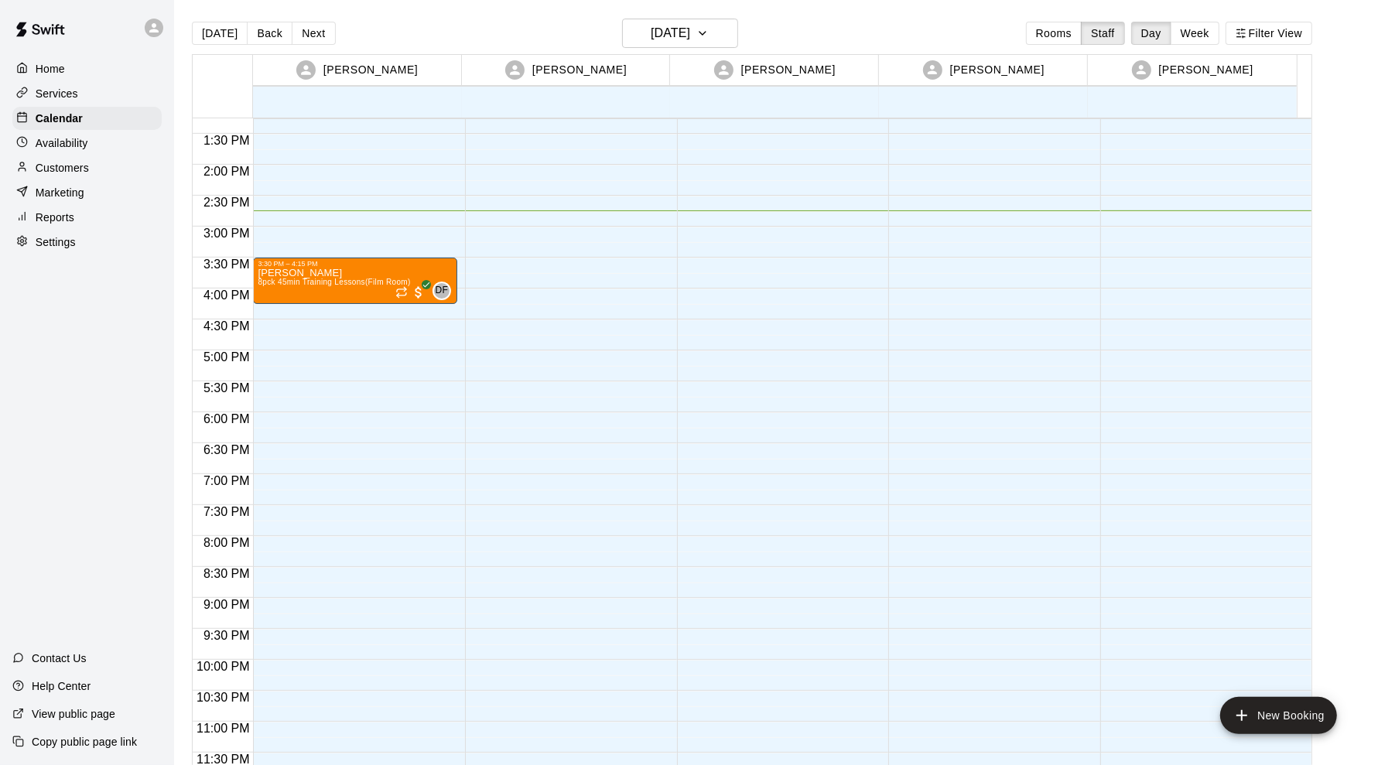
click at [371, 261] on div "3:30 PM – 4:15 PM" at bounding box center [355, 264] width 195 height 8
click at [270, 272] on icon "edit" at bounding box center [271, 274] width 19 height 19
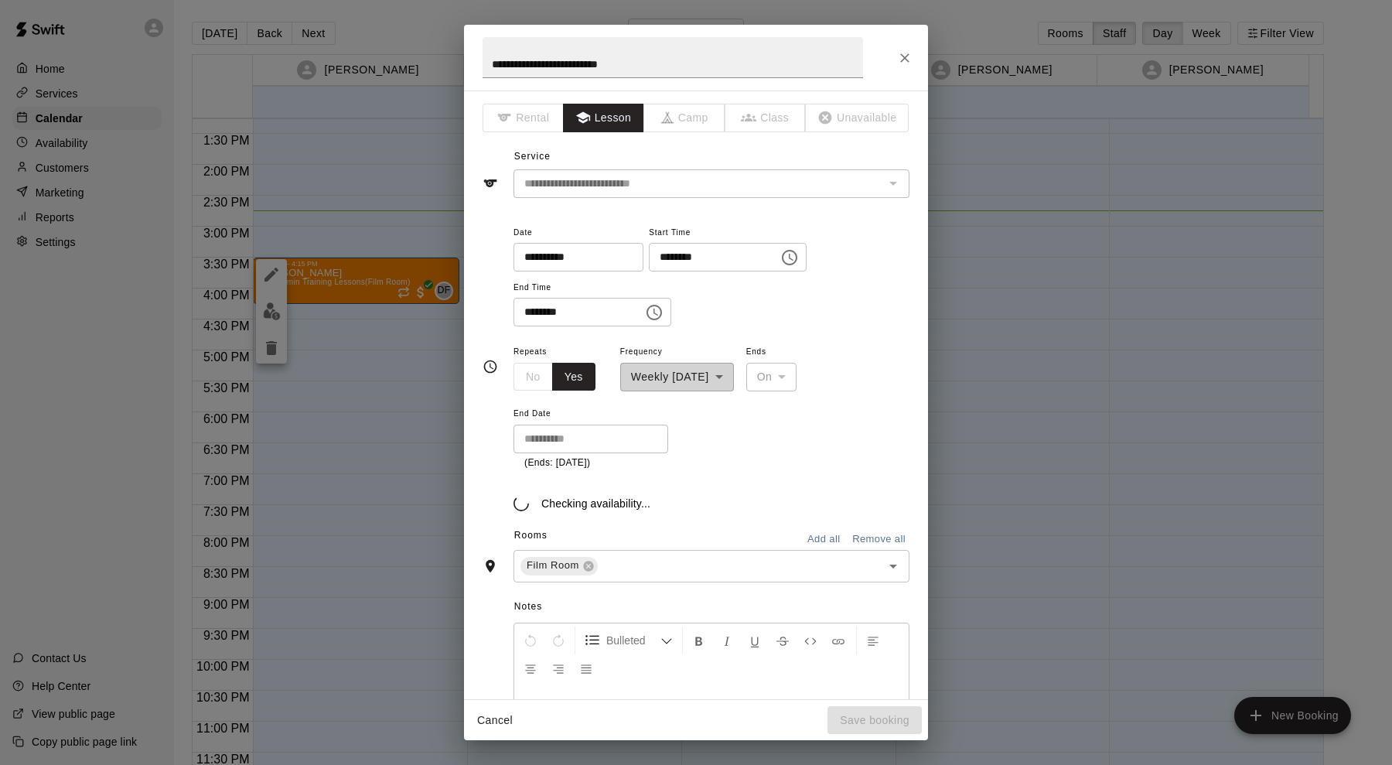
scroll to position [378, 0]
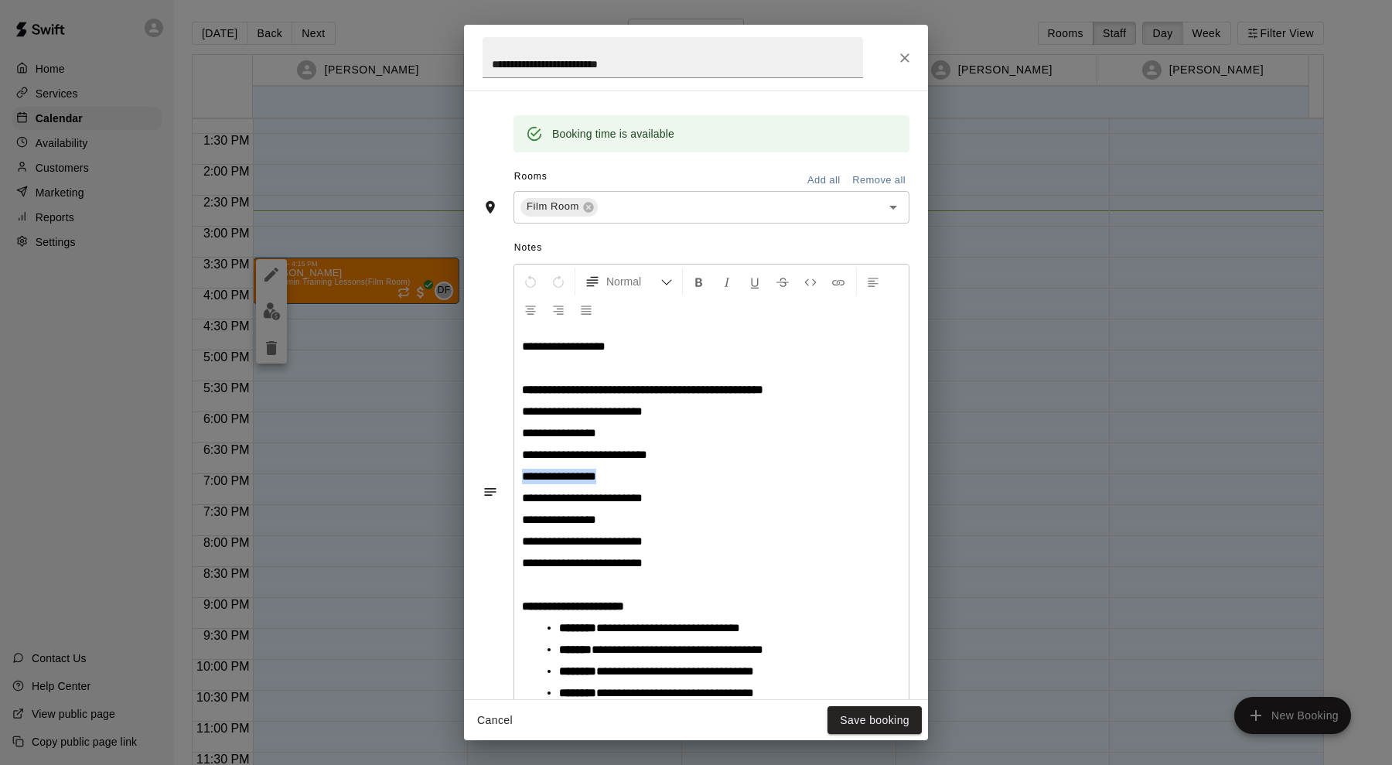
drag, startPoint x: 634, startPoint y: 473, endPoint x: 517, endPoint y: 464, distance: 117.9
click at [517, 464] on div "**********" at bounding box center [711, 522] width 395 height 391
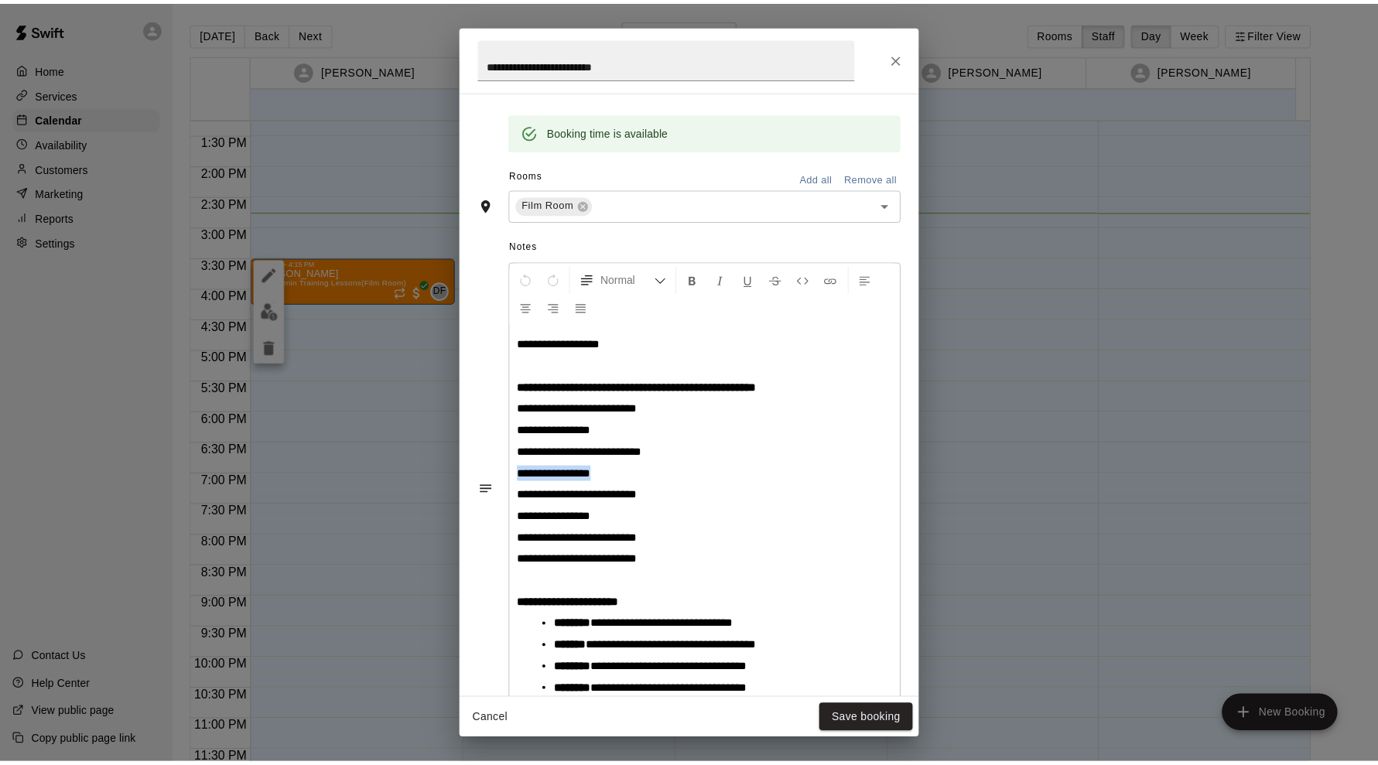
scroll to position [522, 0]
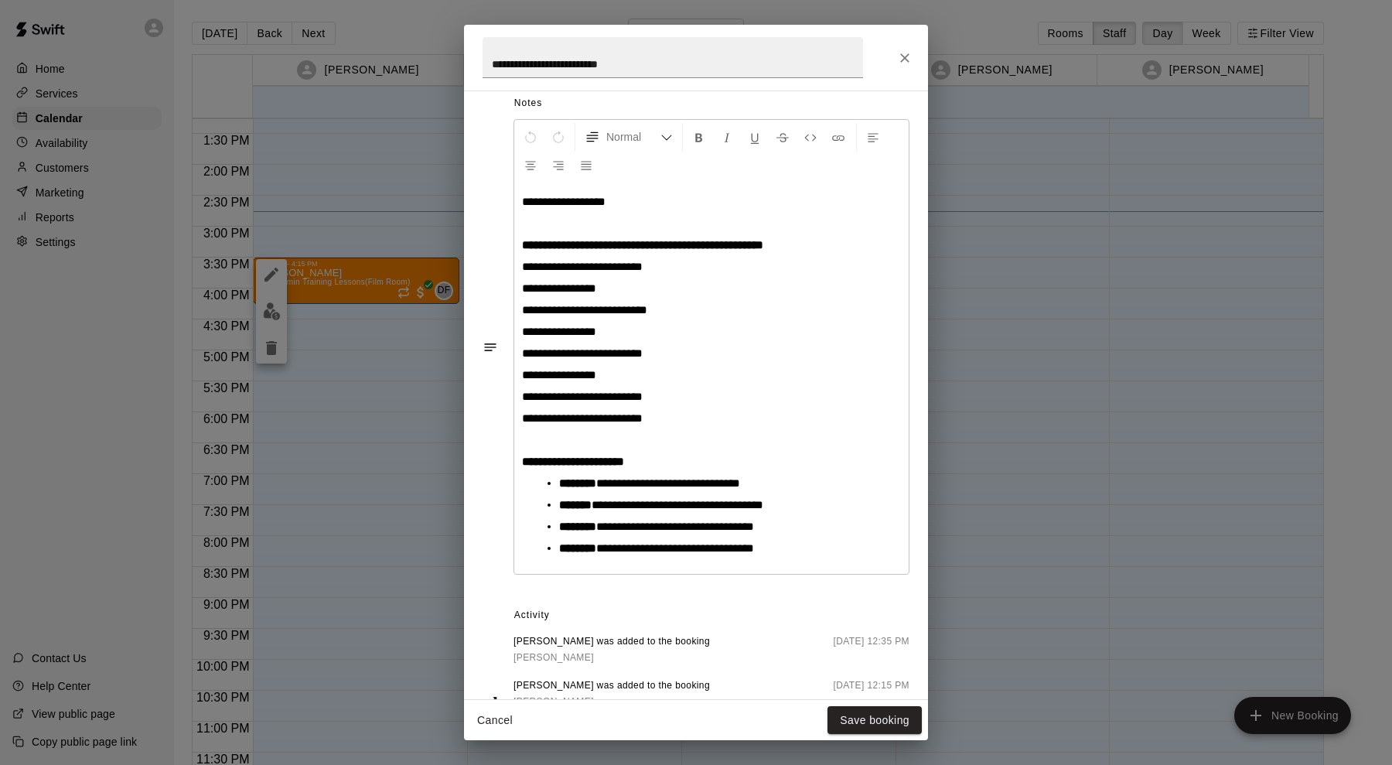
click at [606, 205] on span "**********" at bounding box center [564, 202] width 84 height 12
drag, startPoint x: 617, startPoint y: 205, endPoint x: 671, endPoint y: 193, distance: 55.4
click at [671, 194] on p "**********" at bounding box center [711, 201] width 379 height 15
click at [670, 205] on p "**********" at bounding box center [711, 201] width 379 height 15
click at [911, 59] on icon "Close" at bounding box center [904, 57] width 15 height 15
